Goal: Task Accomplishment & Management: Complete application form

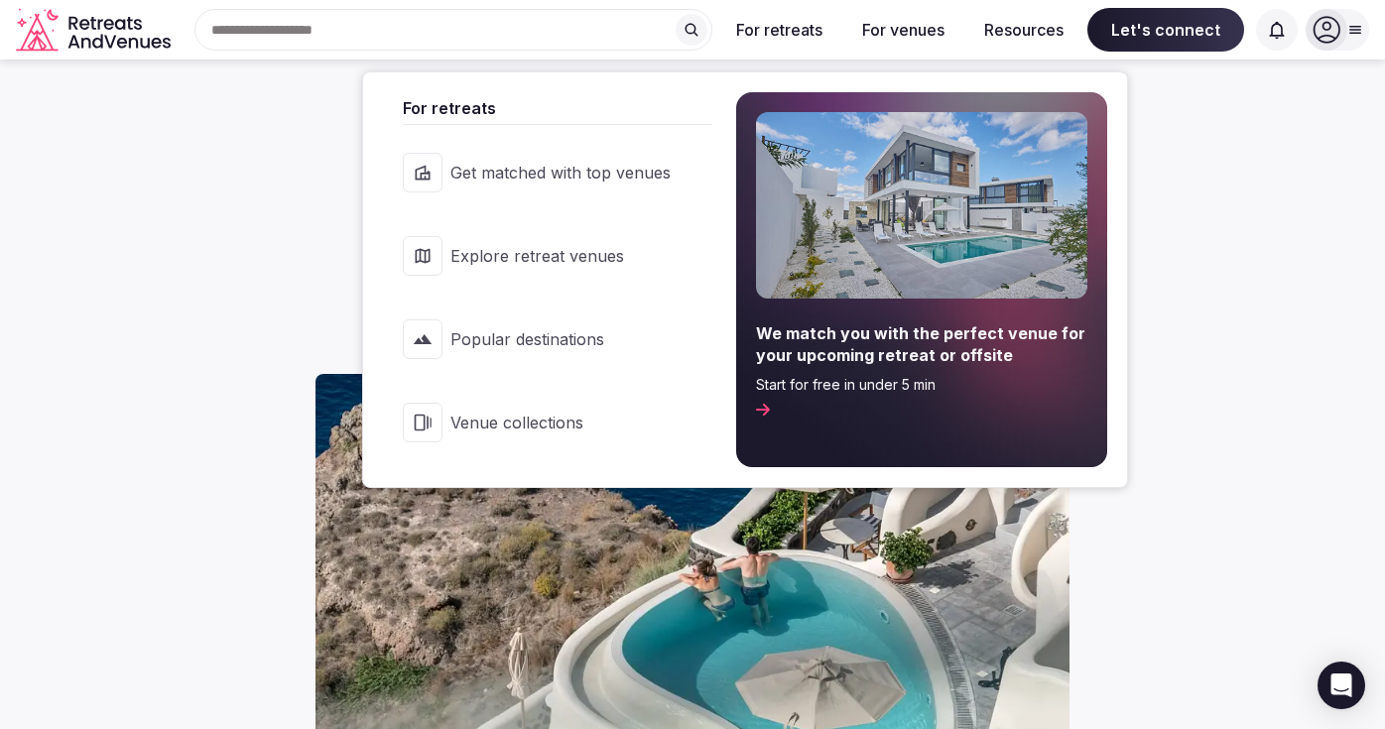
click at [578, 178] on span "Get matched with top venues" at bounding box center [560, 173] width 220 height 22
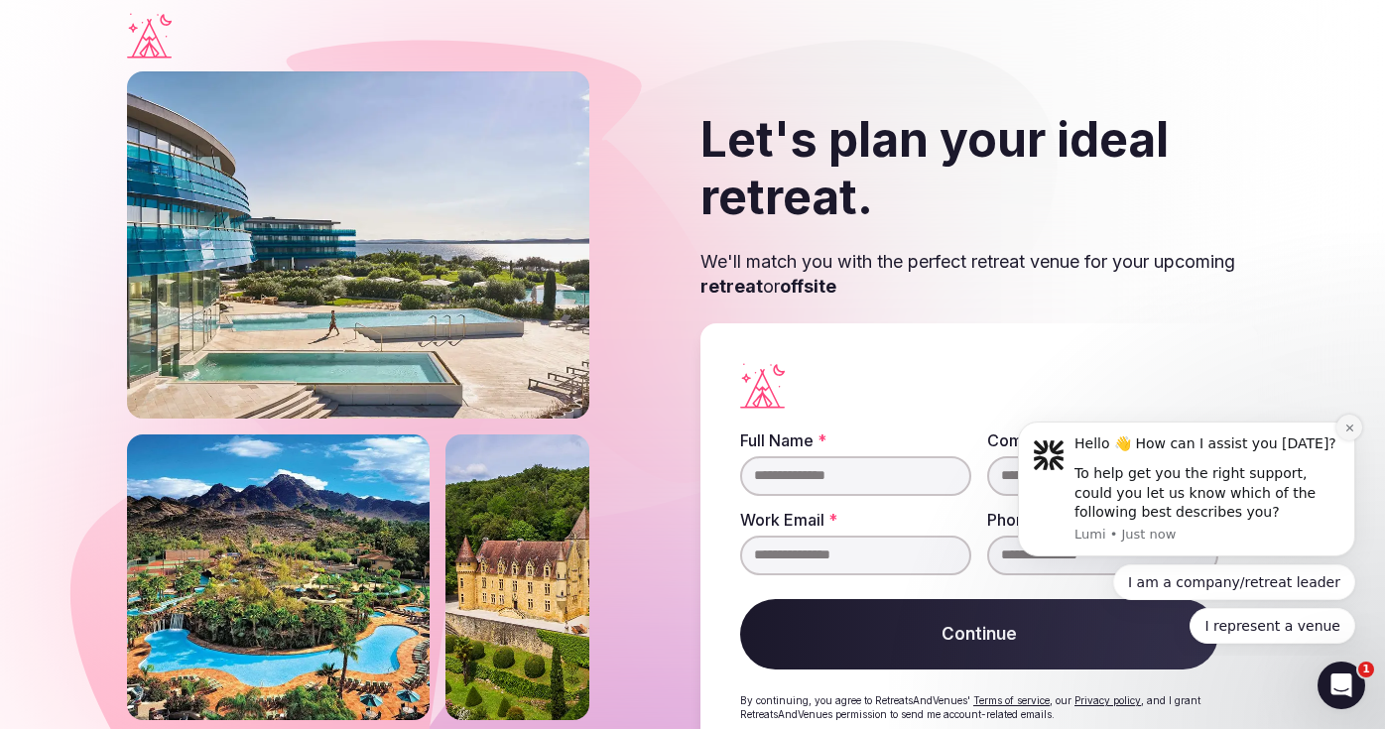
click at [1350, 431] on icon "Dismiss notification" at bounding box center [1349, 428] width 7 height 7
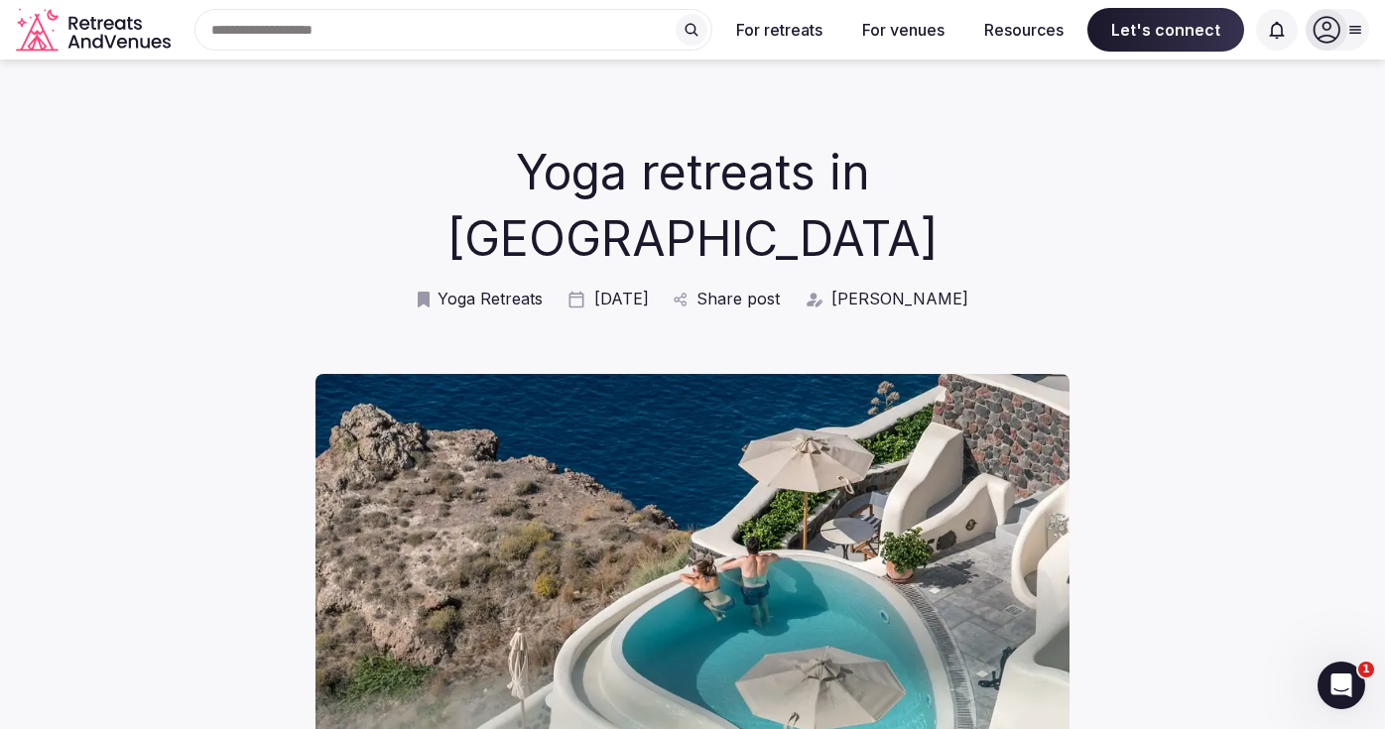
click at [498, 37] on input "text" at bounding box center [453, 30] width 518 height 42
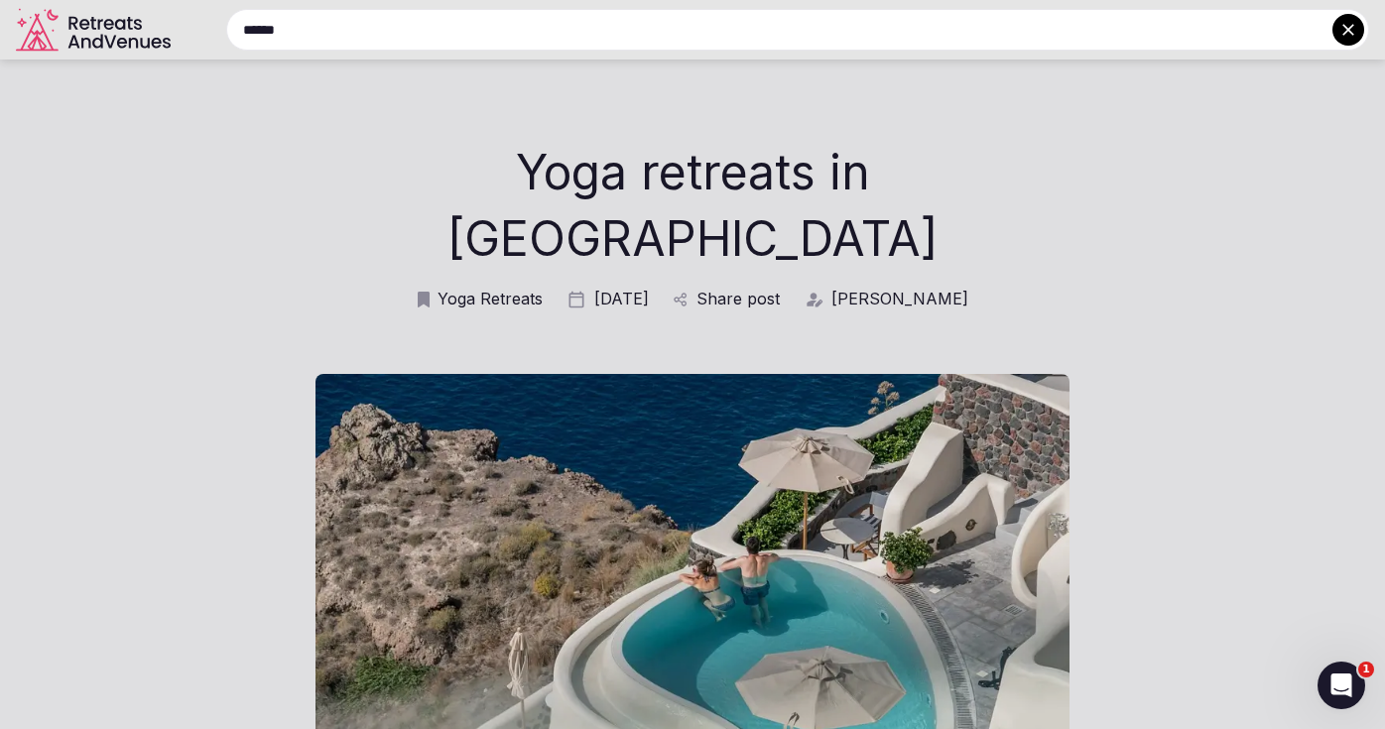
type input "******"
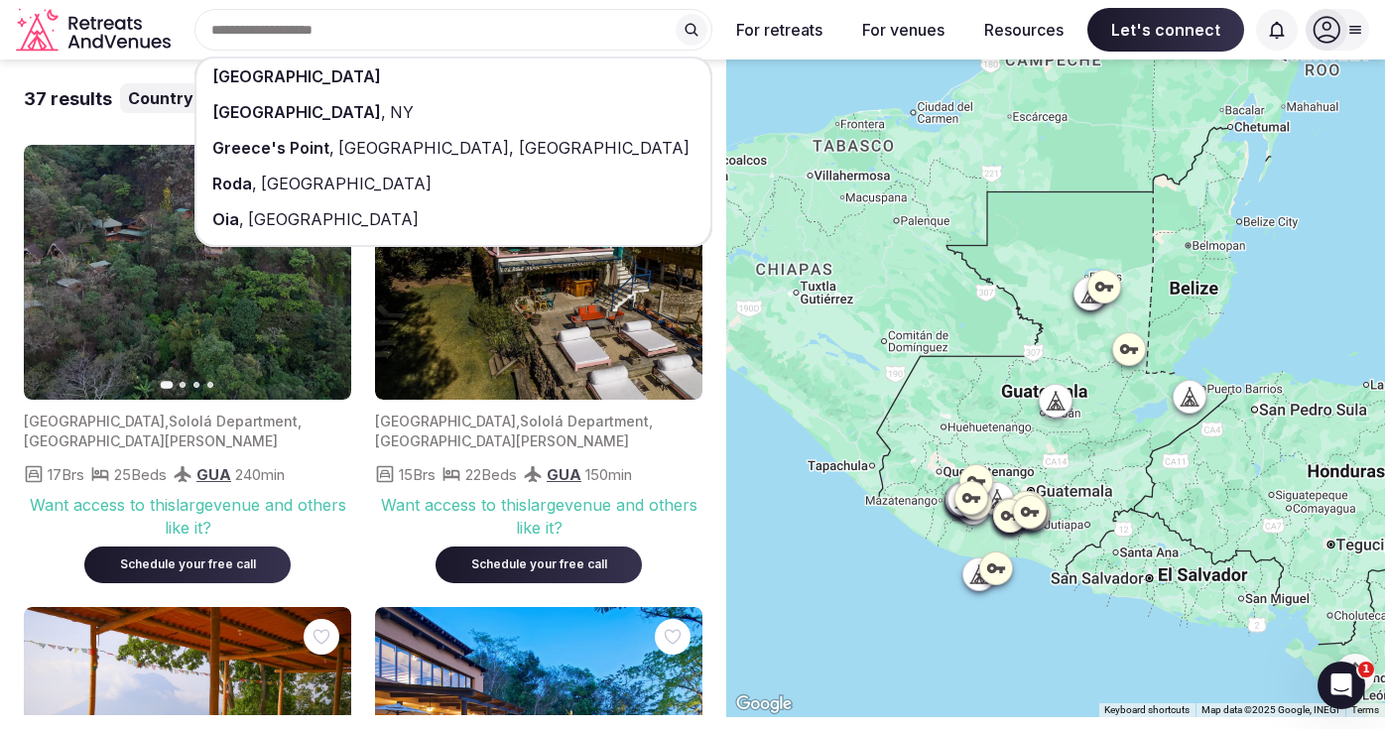
click at [250, 81] on span "[GEOGRAPHIC_DATA]" at bounding box center [296, 76] width 169 height 20
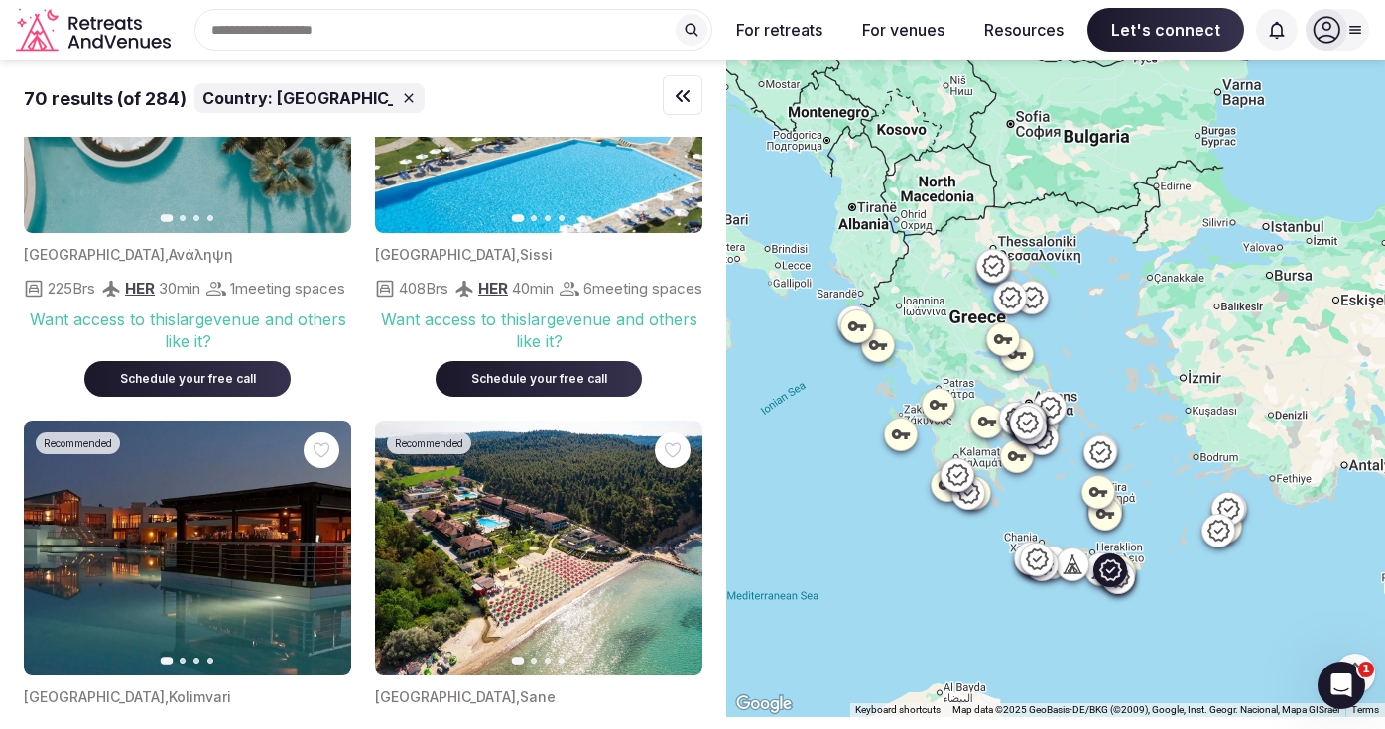
scroll to position [7375, 0]
